Goal: Task Accomplishment & Management: Complete application form

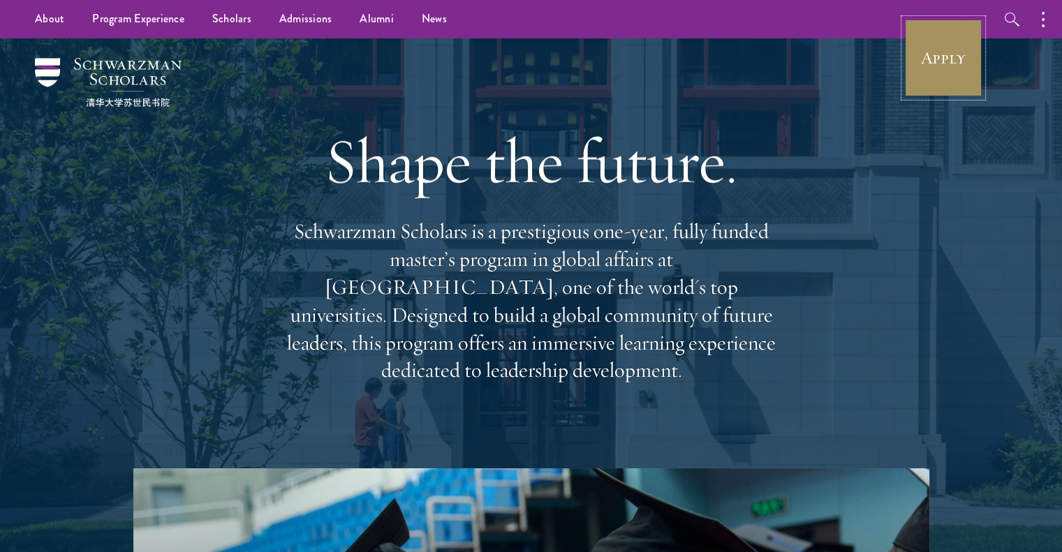
click at [949, 54] on link "Apply" at bounding box center [943, 58] width 78 height 78
click at [938, 61] on link "Apply" at bounding box center [943, 58] width 78 height 78
click at [943, 59] on link "Apply" at bounding box center [943, 58] width 78 height 78
